Goal: Find contact information: Find contact information

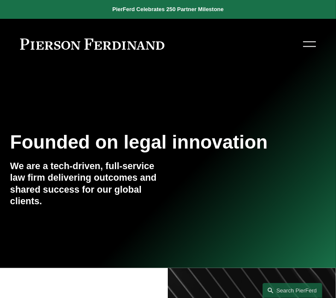
click at [0, 0] on link "People" at bounding box center [0, 0] width 0 height 0
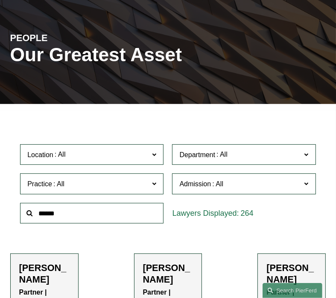
scroll to position [72, 0]
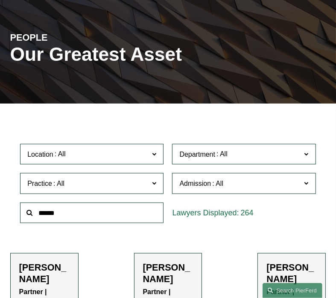
click at [100, 212] on input "text" at bounding box center [92, 212] width 144 height 21
type input "******"
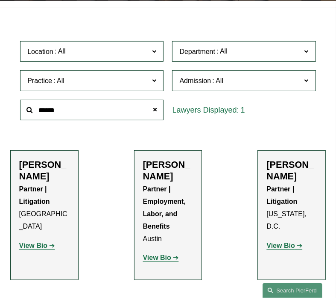
scroll to position [174, 0]
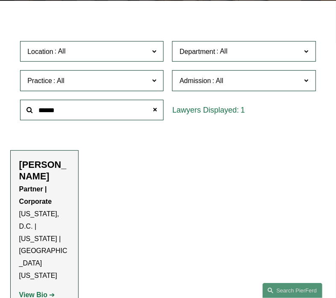
click at [41, 291] on strong "View Bio" at bounding box center [33, 294] width 28 height 7
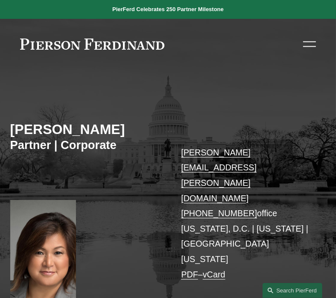
click at [221, 269] on link "vCard" at bounding box center [214, 273] width 23 height 9
click at [222, 69] on div "Skip to Content About Practices People Locations" at bounding box center [168, 44] width 336 height 50
